Goal: Book appointment/travel/reservation

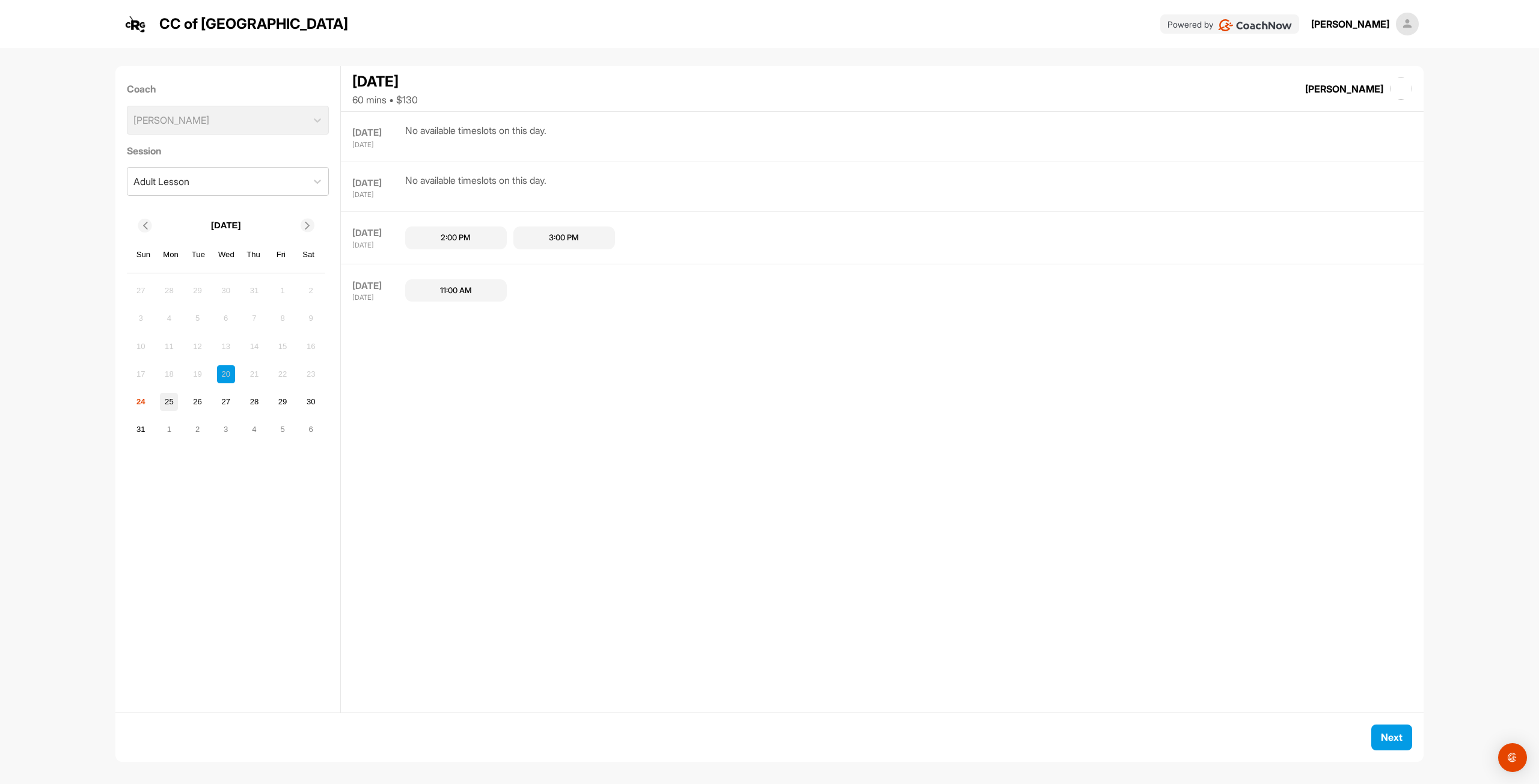
click at [164, 403] on div "25" at bounding box center [169, 402] width 18 height 18
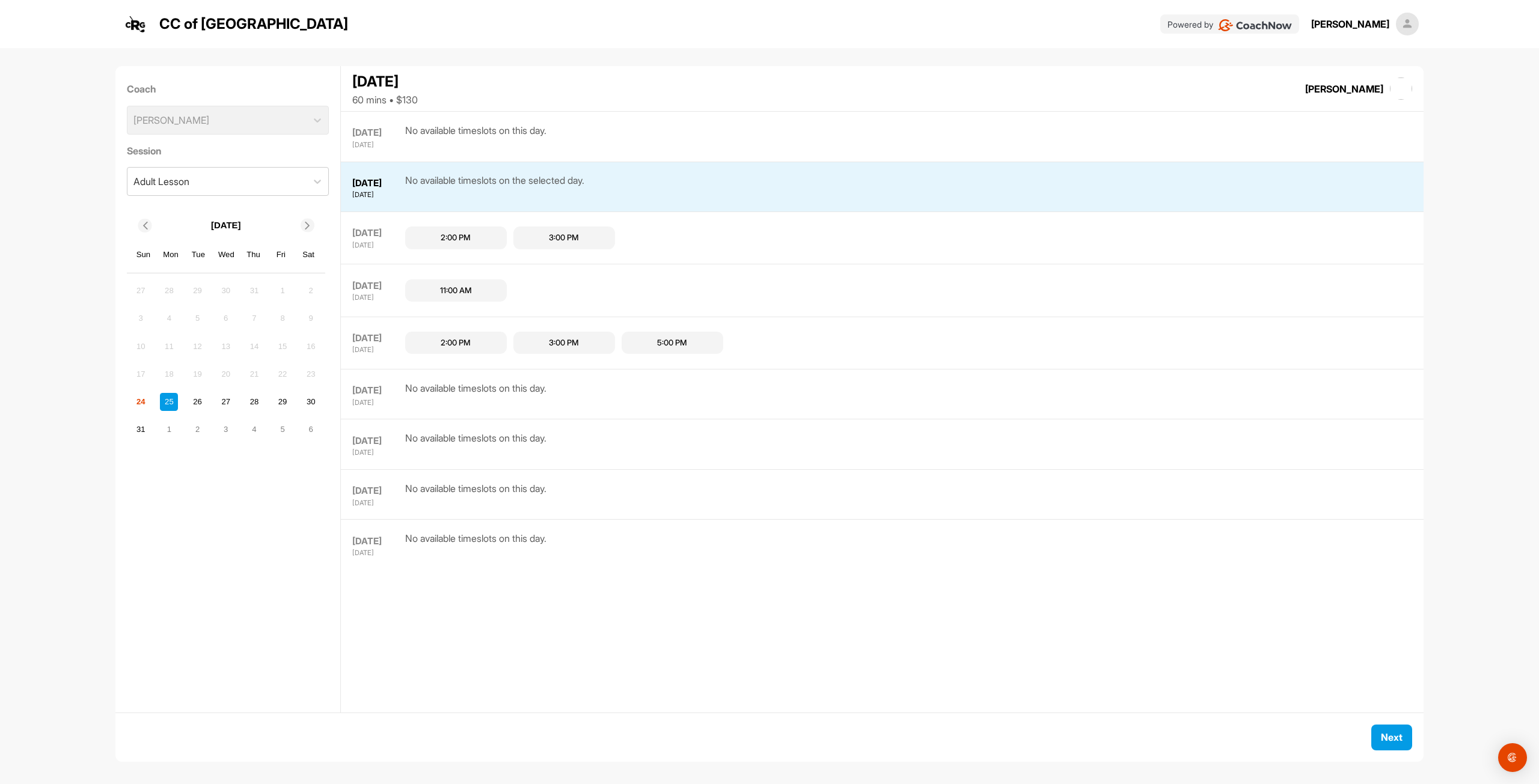
scroll to position [6, 0]
click at [245, 183] on div "Adult Lesson" at bounding box center [217, 175] width 180 height 27
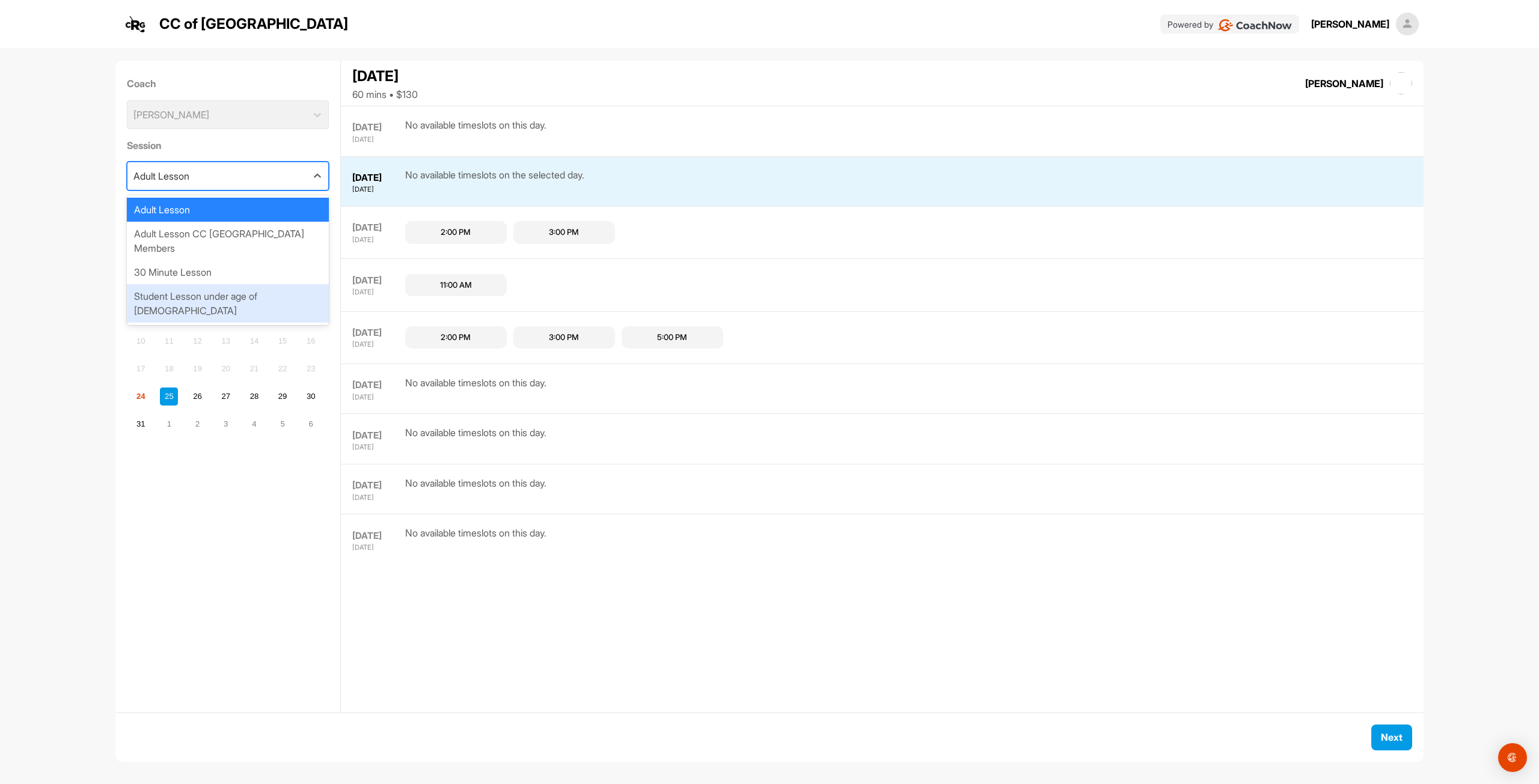
click at [229, 284] on div "Student Lesson under age of [DEMOGRAPHIC_DATA]" at bounding box center [229, 303] width 203 height 39
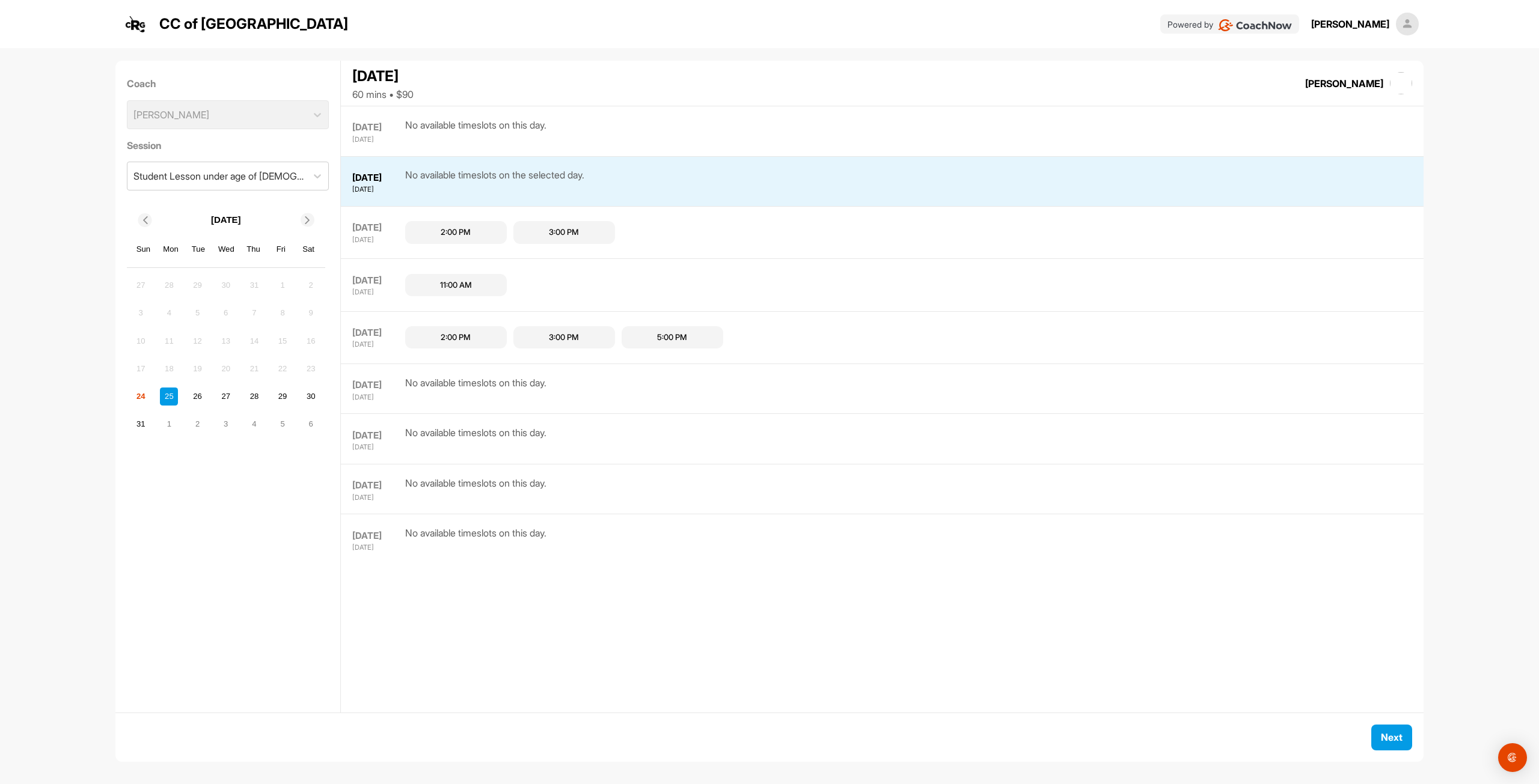
click at [557, 230] on div "3:00 PM" at bounding box center [564, 232] width 30 height 12
click at [1388, 742] on button "Next" at bounding box center [1391, 737] width 41 height 26
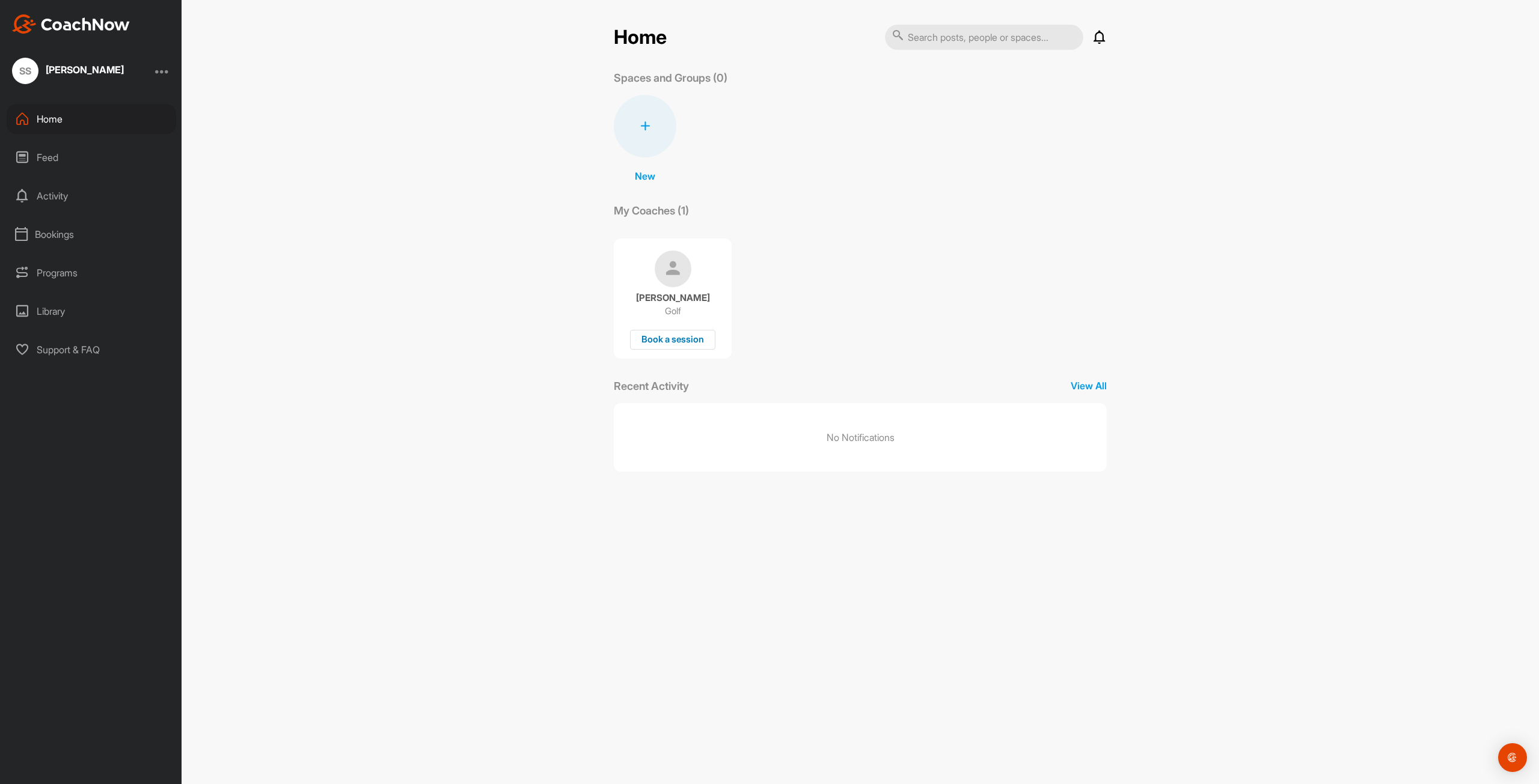
click at [677, 342] on div "Book a session" at bounding box center [672, 339] width 85 height 20
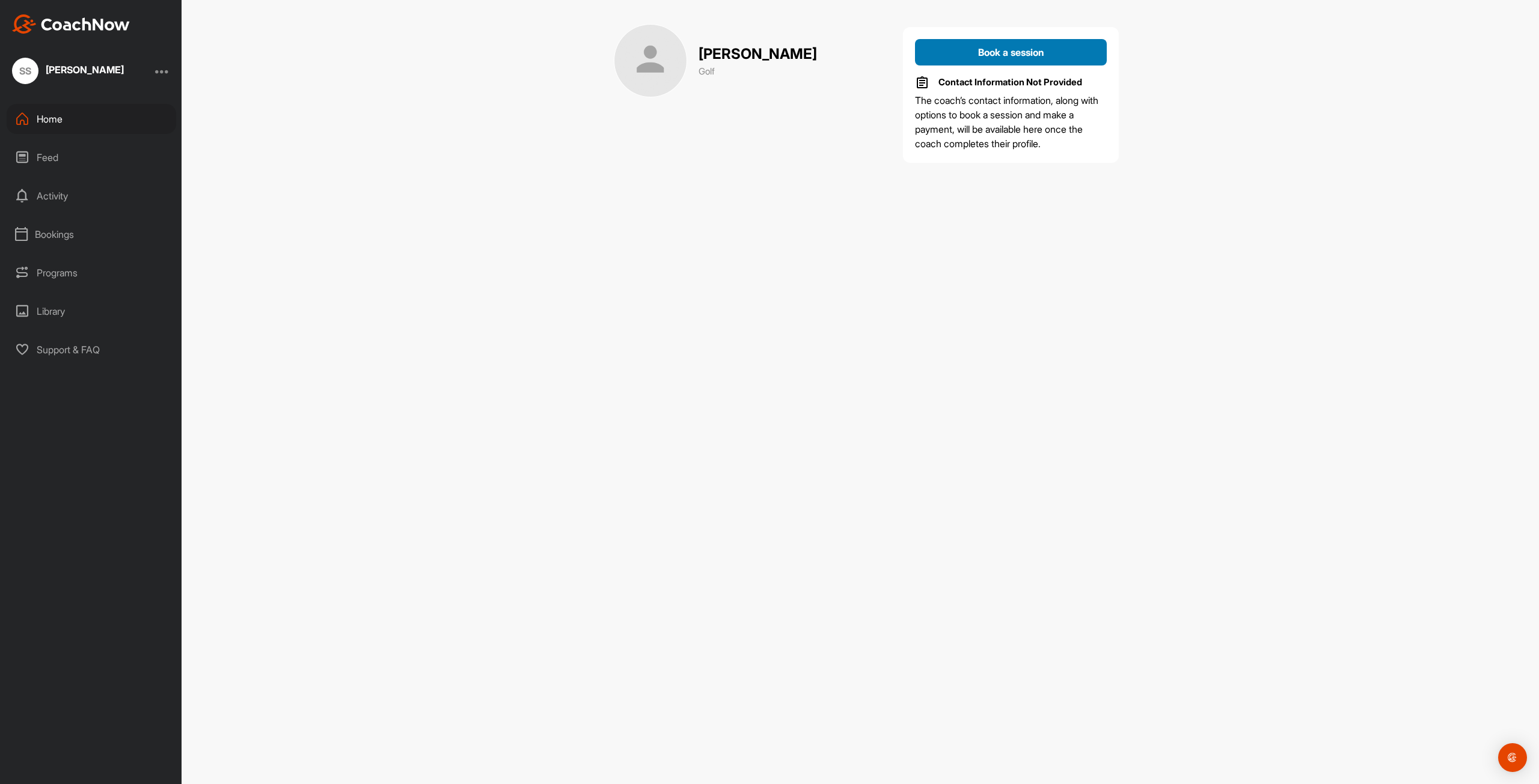
click at [989, 56] on span "Book a session" at bounding box center [1011, 52] width 66 height 12
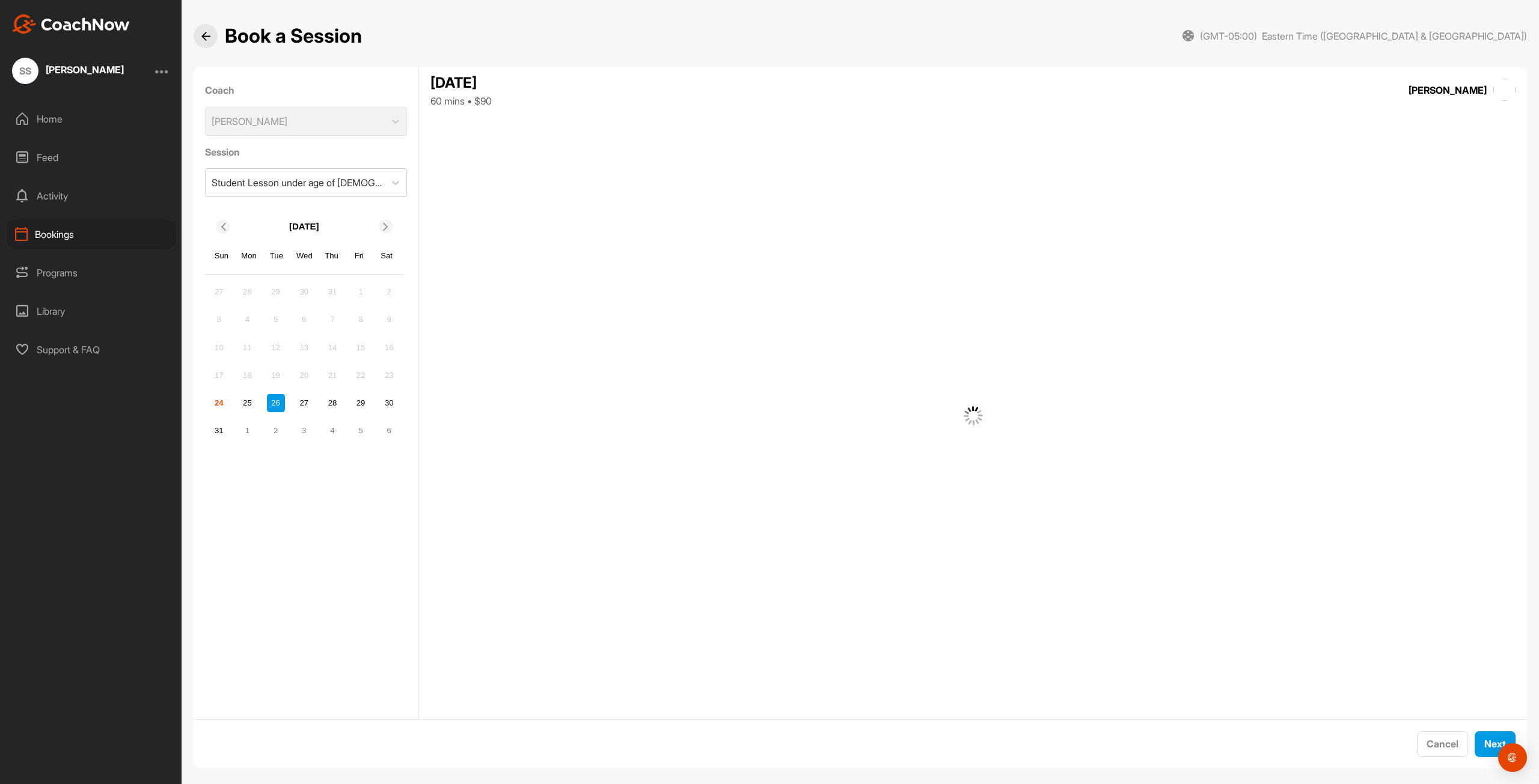
scroll to position [12, 0]
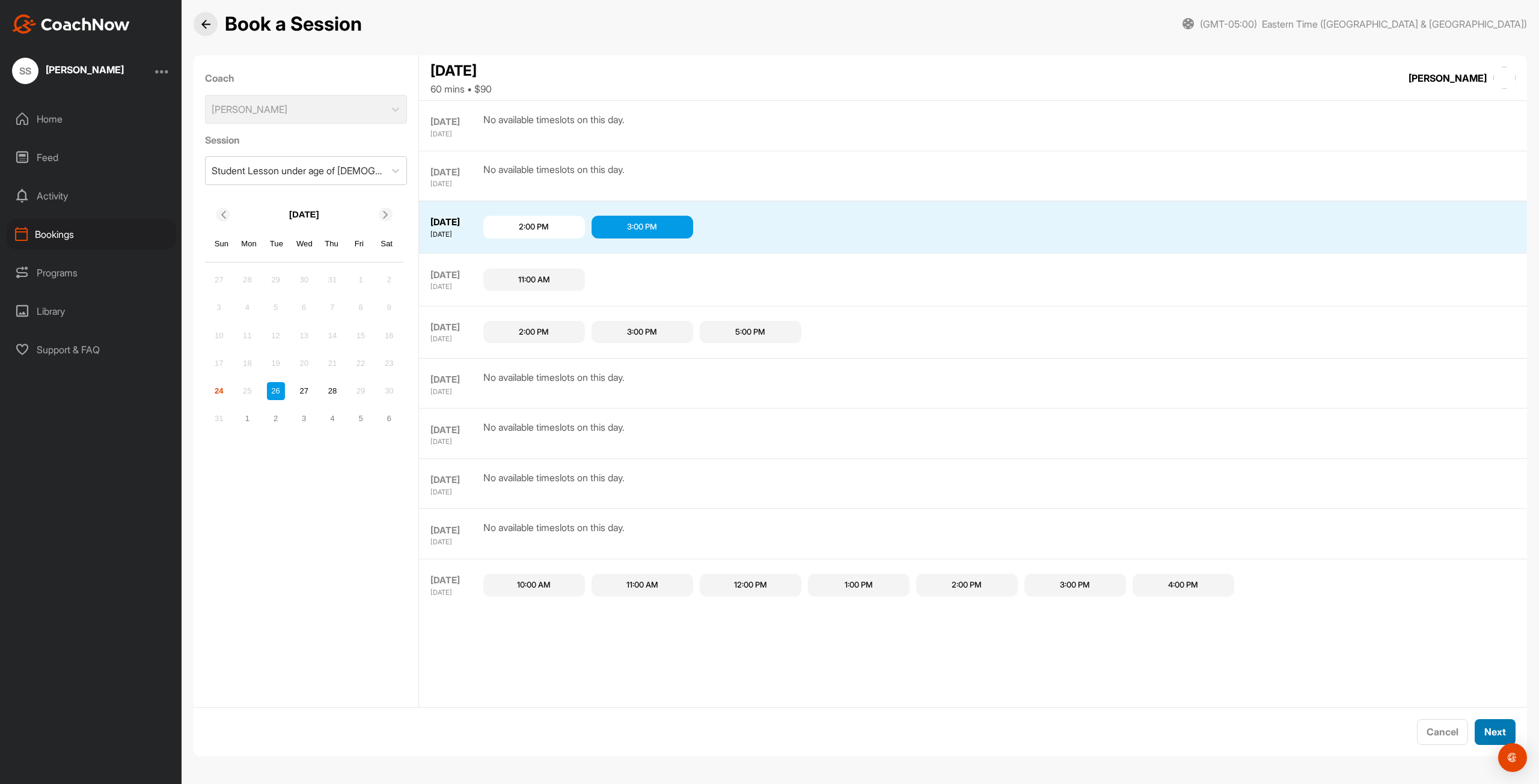
click at [1483, 737] on button "Next" at bounding box center [1494, 732] width 41 height 26
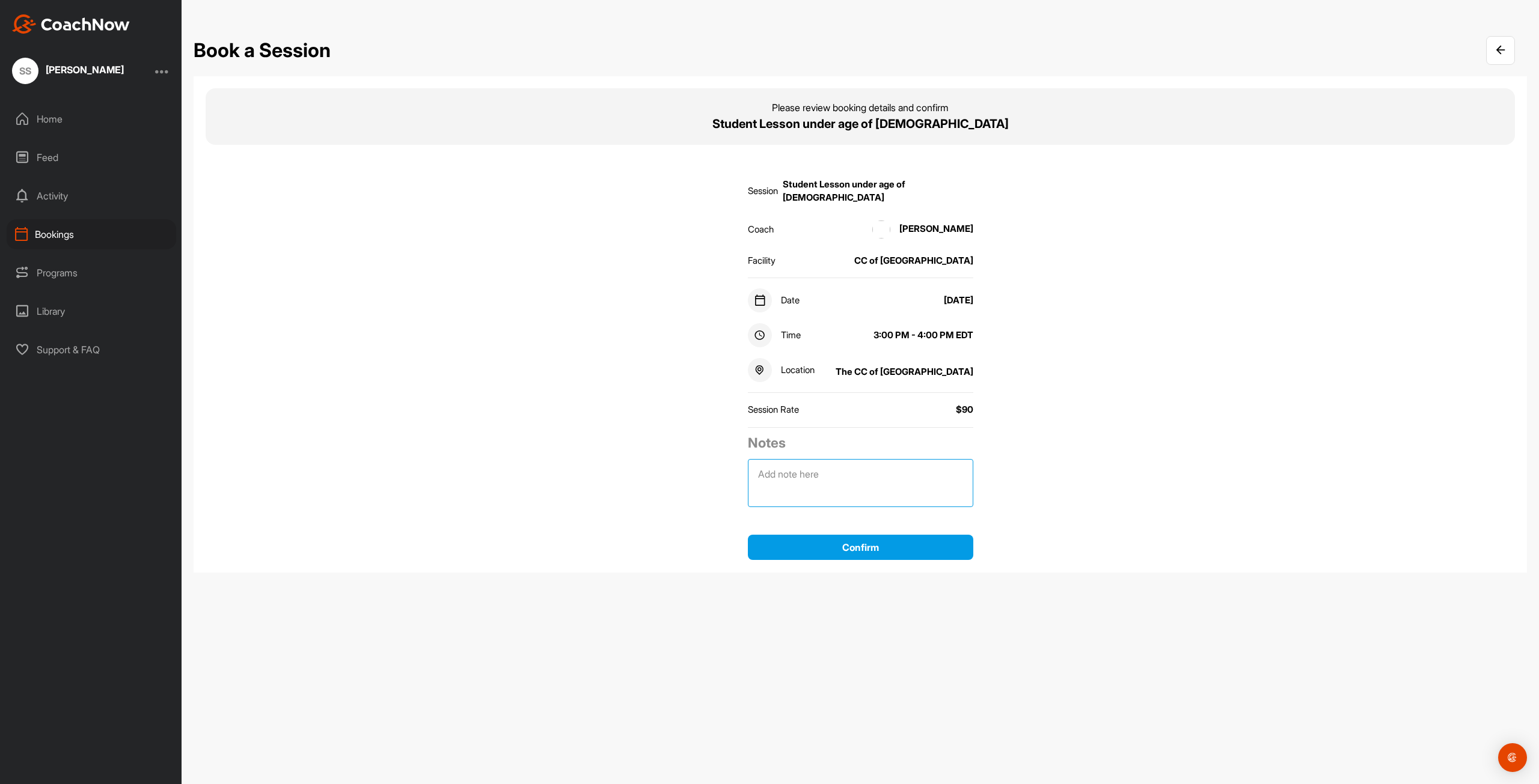
click at [788, 460] on textarea at bounding box center [860, 483] width 226 height 48
type textarea "[PERSON_NAME]"
click at [883, 535] on button "Confirm" at bounding box center [860, 547] width 226 height 26
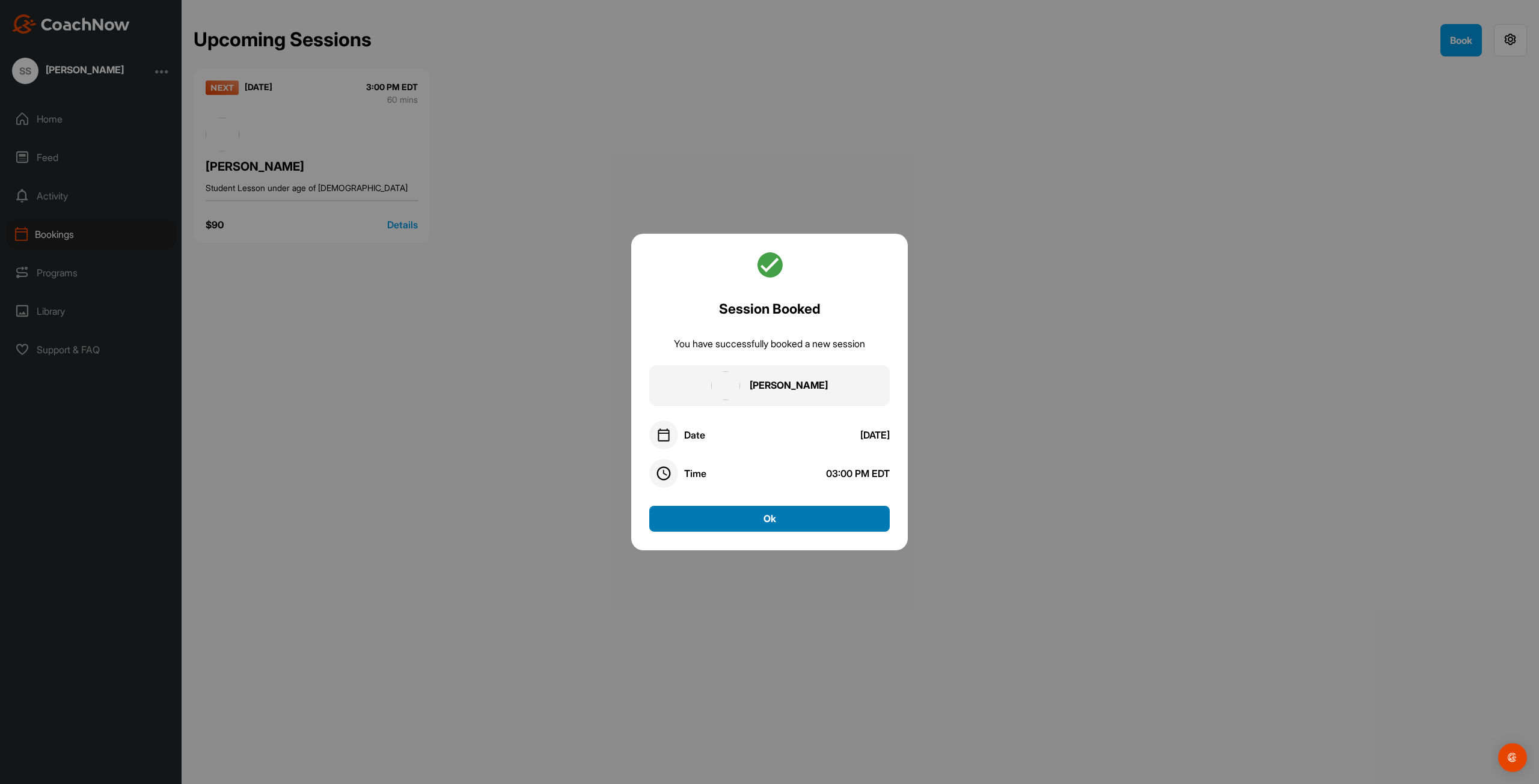
click at [783, 520] on button "Ok" at bounding box center [769, 519] width 241 height 26
